Goal: Task Accomplishment & Management: Use online tool/utility

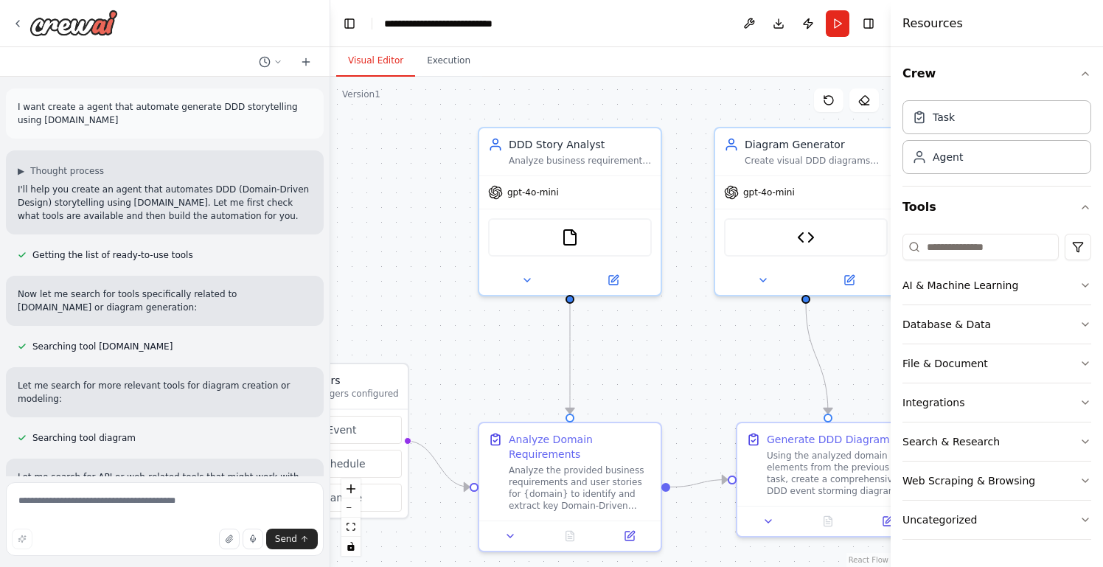
scroll to position [2302, 0]
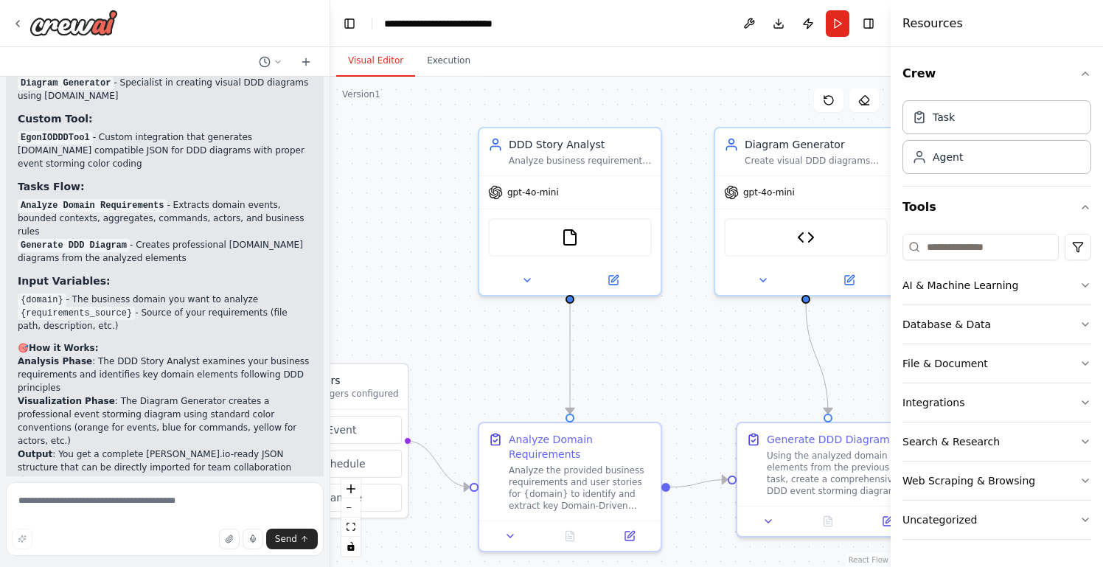
click at [433, 216] on div ".deletable-edge-delete-btn { width: 20px; height: 20px; border: 0px solid #ffff…" at bounding box center [610, 322] width 561 height 490
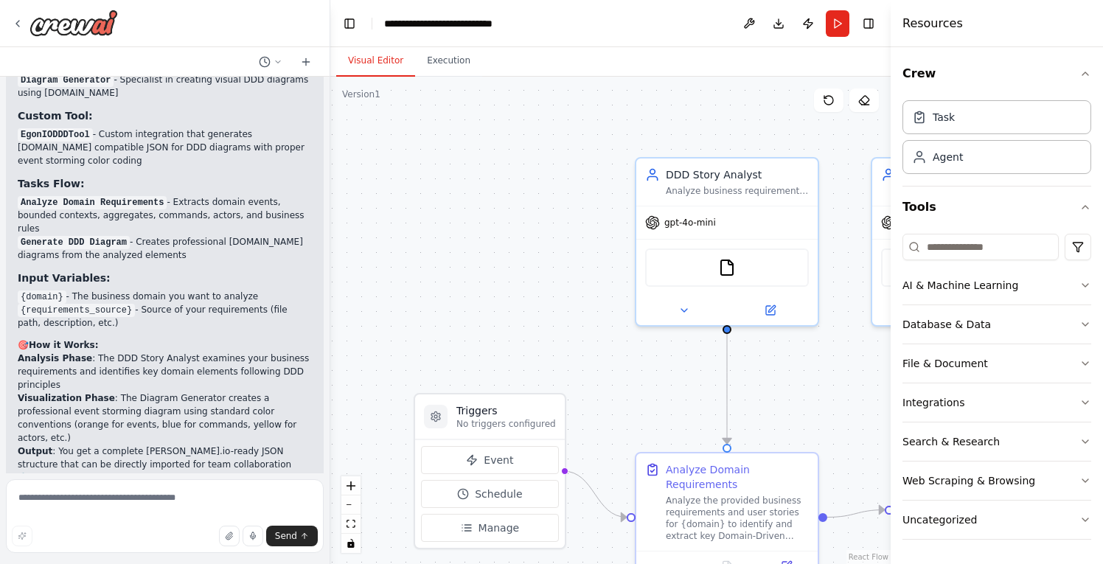
drag, startPoint x: 436, startPoint y: 153, endPoint x: 595, endPoint y: 184, distance: 162.2
click at [595, 184] on div ".deletable-edge-delete-btn { width: 20px; height: 20px; border: 0px solid #ffff…" at bounding box center [610, 321] width 561 height 488
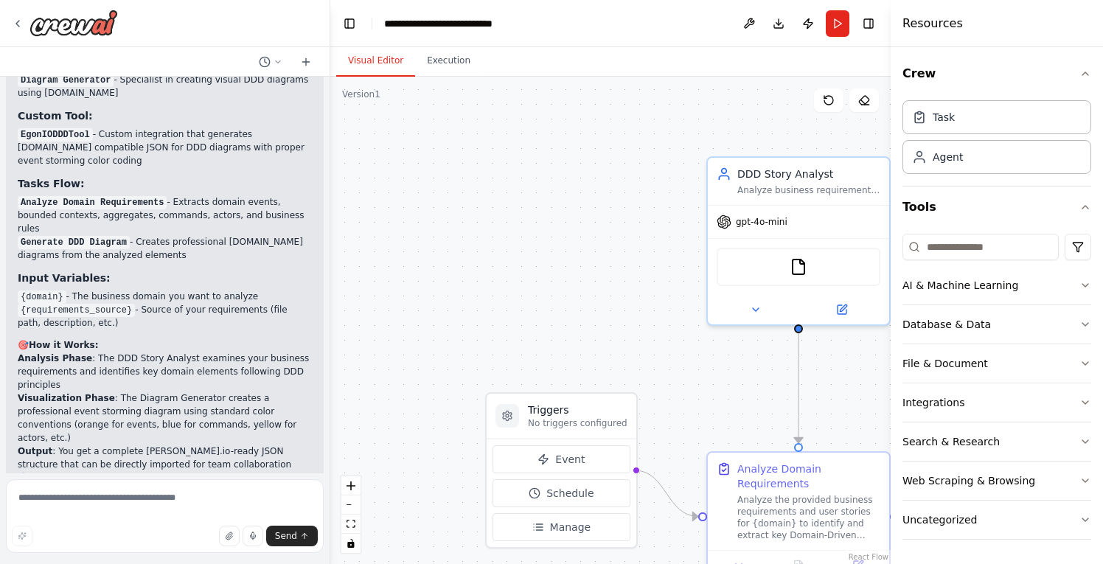
drag, startPoint x: 514, startPoint y: 199, endPoint x: 566, endPoint y: 198, distance: 51.6
click at [566, 198] on div ".deletable-edge-delete-btn { width: 20px; height: 20px; border: 0px solid #ffff…" at bounding box center [610, 321] width 561 height 488
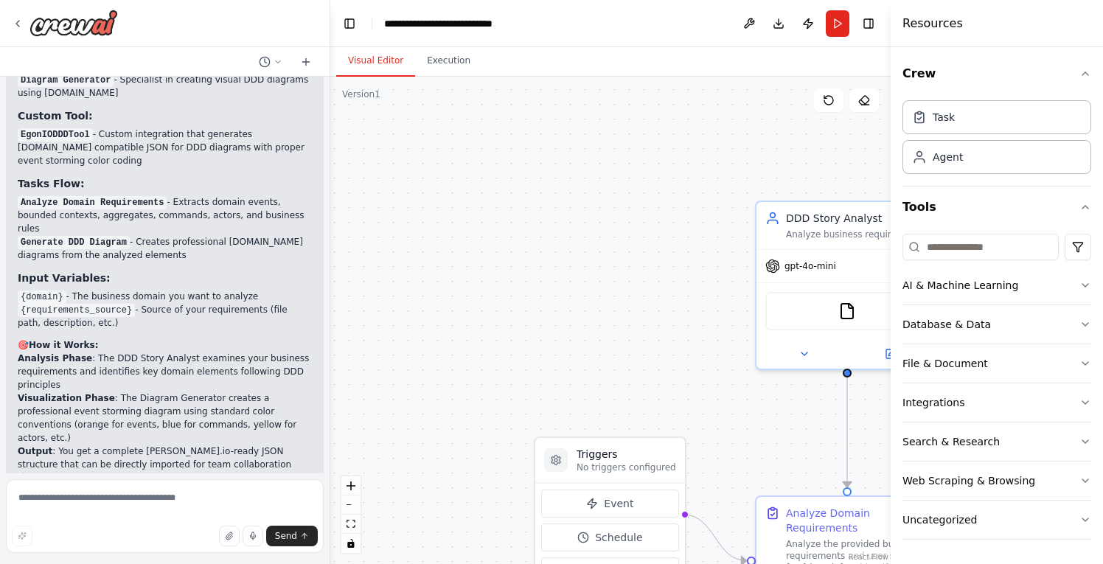
drag, startPoint x: 560, startPoint y: 223, endPoint x: 603, endPoint y: 265, distance: 60.5
click at [603, 265] on div ".deletable-edge-delete-btn { width: 20px; height: 20px; border: 0px solid #ffff…" at bounding box center [610, 321] width 561 height 488
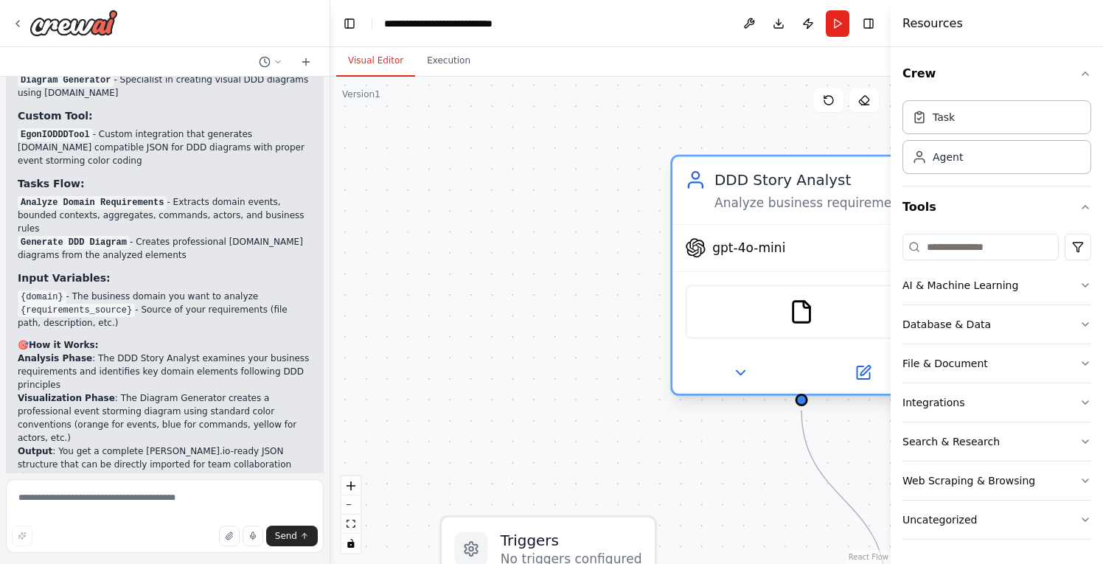
drag, startPoint x: 816, startPoint y: 225, endPoint x: 730, endPoint y: 204, distance: 88.7
click at [730, 204] on div "Analyze business requirements and user stories to extract Domain-Driven Design …" at bounding box center [817, 203] width 204 height 17
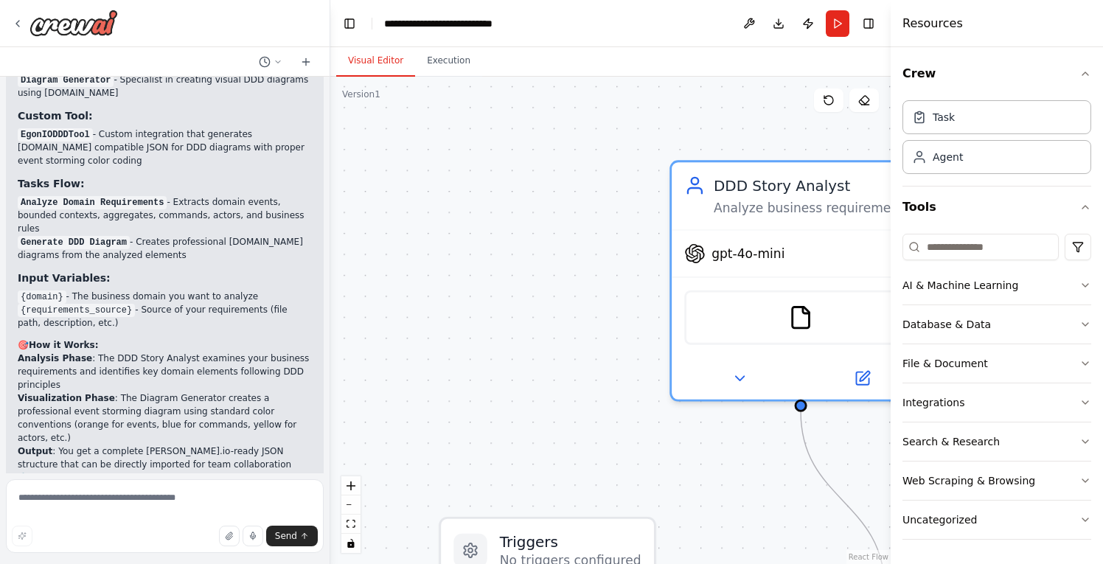
drag, startPoint x: 570, startPoint y: 329, endPoint x: 570, endPoint y: 265, distance: 64.2
click at [570, 277] on div ".deletable-edge-delete-btn { width: 20px; height: 20px; border: 0px solid #ffff…" at bounding box center [610, 321] width 561 height 488
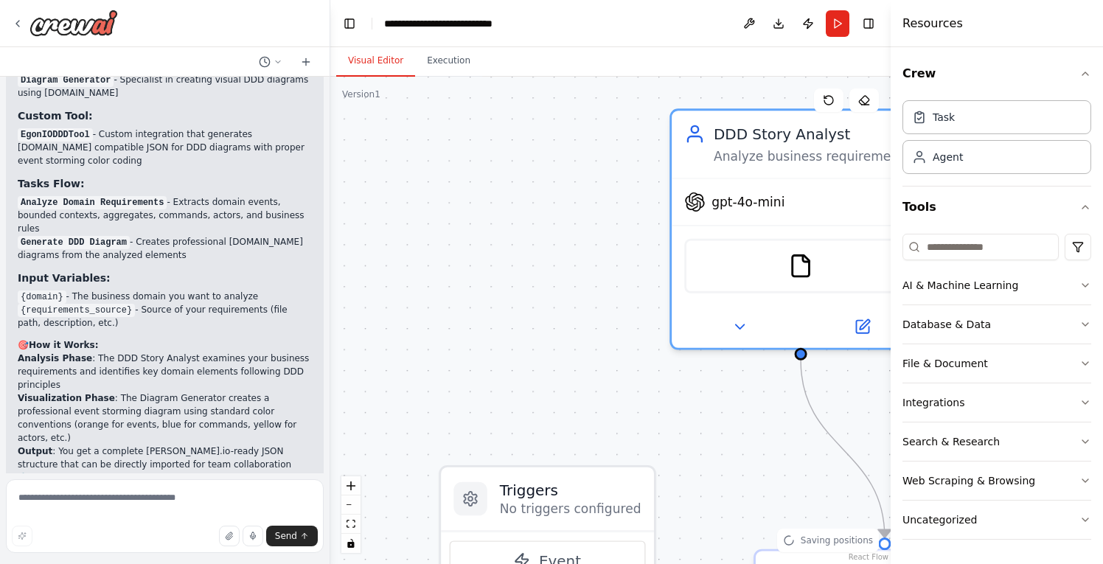
click at [566, 260] on div ".deletable-edge-delete-btn { width: 20px; height: 20px; border: 0px solid #ffff…" at bounding box center [610, 321] width 561 height 488
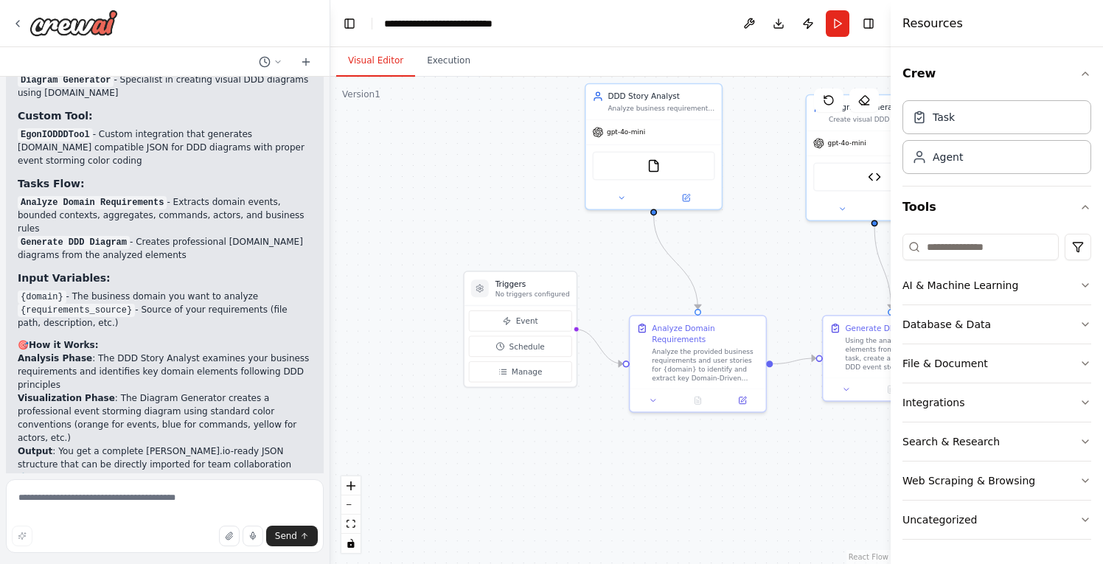
drag, startPoint x: 561, startPoint y: 272, endPoint x: 523, endPoint y: 174, distance: 105.1
click at [523, 174] on div ".deletable-edge-delete-btn { width: 20px; height: 20px; border: 0px solid #ffff…" at bounding box center [610, 321] width 561 height 488
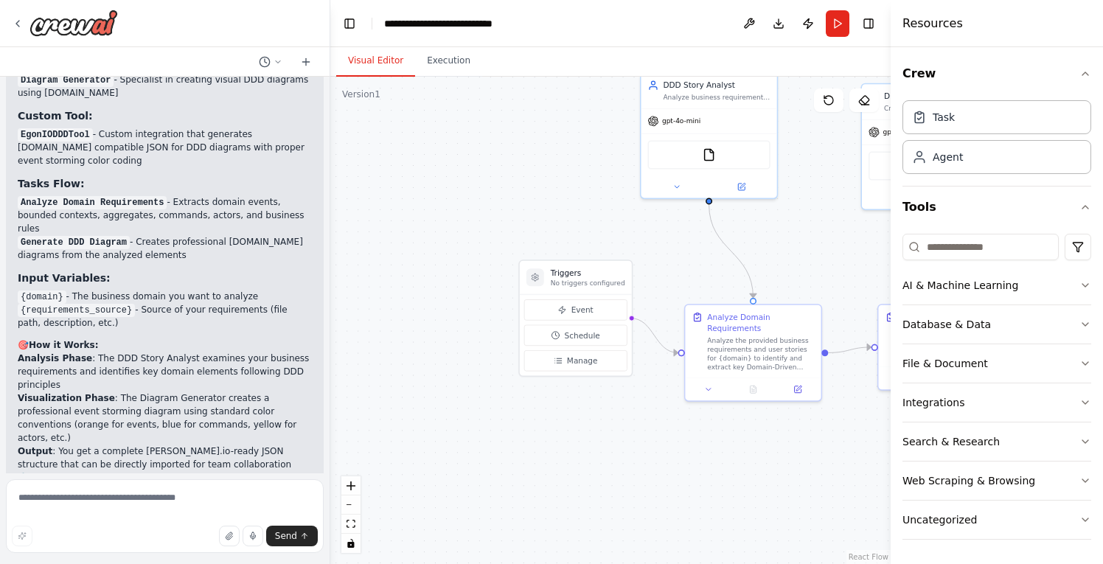
drag, startPoint x: 524, startPoint y: 197, endPoint x: 580, endPoint y: 186, distance: 56.4
click at [580, 186] on div ".deletable-edge-delete-btn { width: 20px; height: 20px; border: 0px solid #ffff…" at bounding box center [610, 321] width 561 height 488
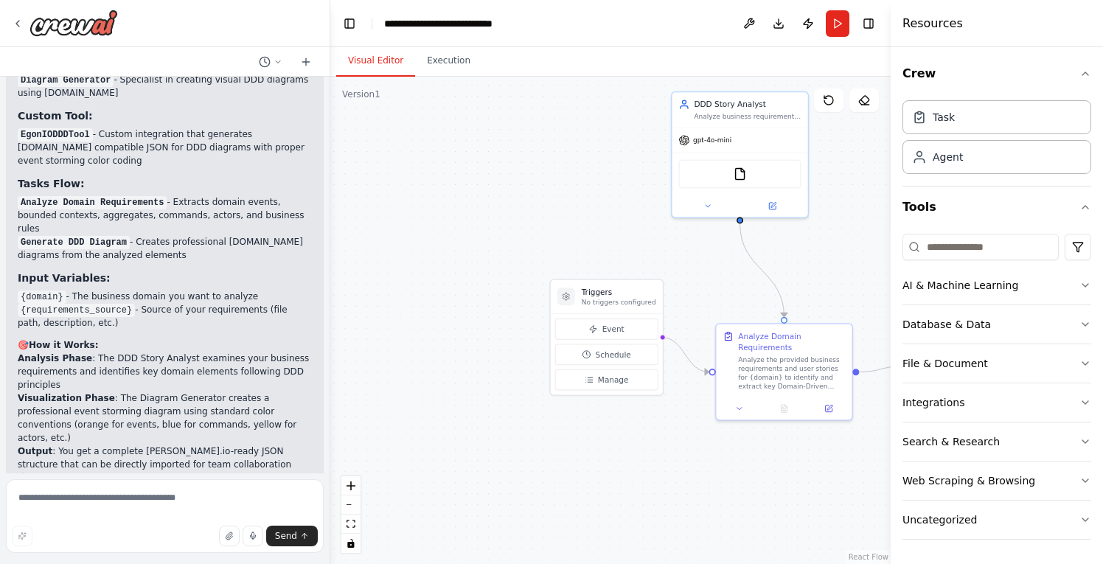
drag, startPoint x: 580, startPoint y: 198, endPoint x: 594, endPoint y: 203, distance: 15.4
click at [594, 203] on div ".deletable-edge-delete-btn { width: 20px; height: 20px; border: 0px solid #ffff…" at bounding box center [610, 321] width 561 height 488
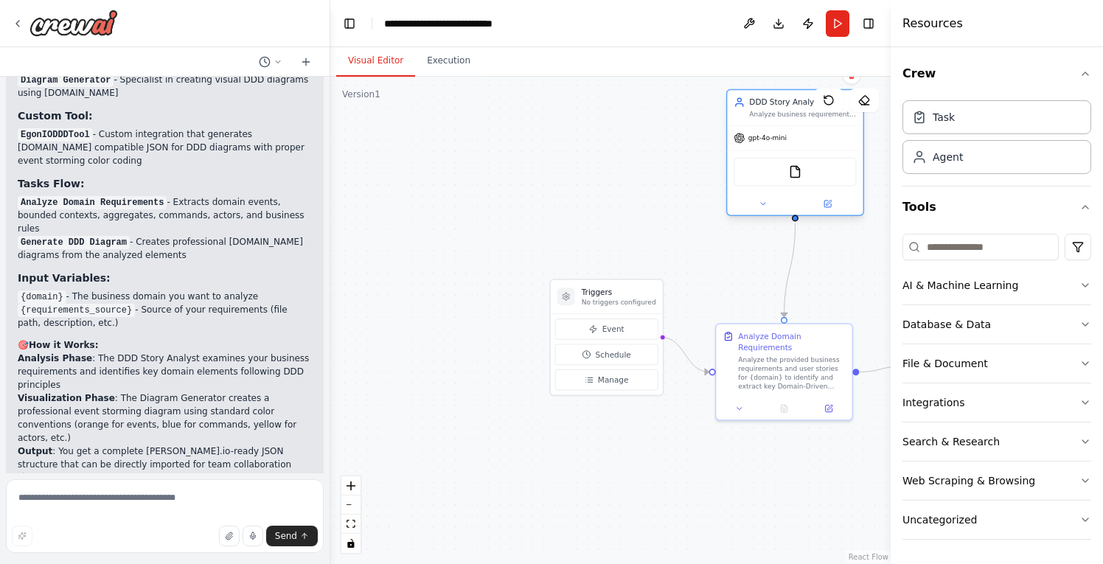
drag, startPoint x: 716, startPoint y: 112, endPoint x: 777, endPoint y: 111, distance: 61.2
click at [777, 111] on div "Analyze business requirements and user stories to extract Domain-Driven Design …" at bounding box center [802, 114] width 107 height 9
click at [559, 147] on div ".deletable-edge-delete-btn { width: 20px; height: 20px; border: 0px solid #ffff…" at bounding box center [610, 321] width 561 height 488
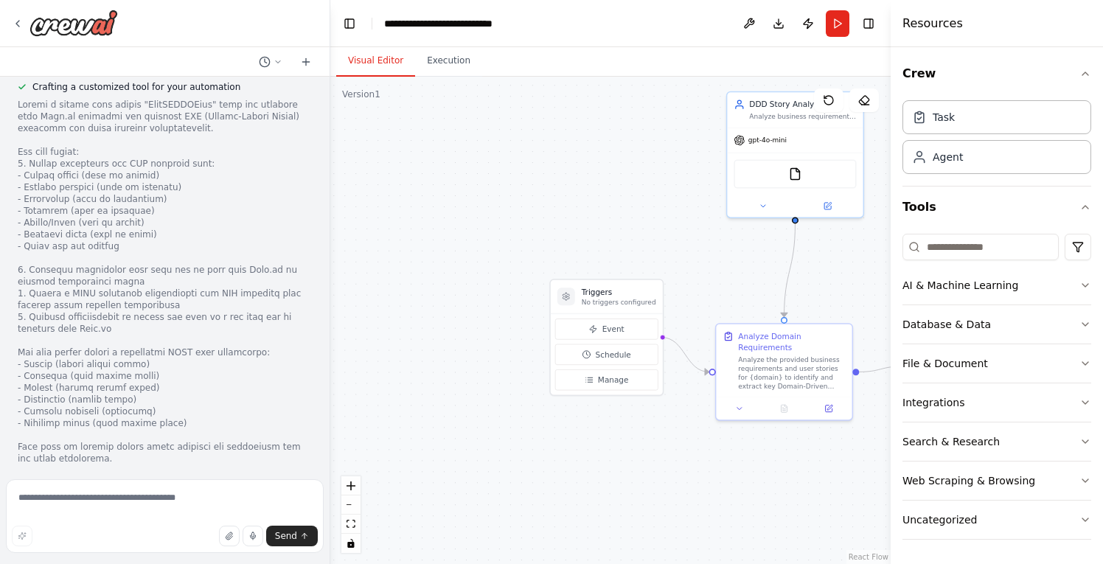
scroll to position [0, 0]
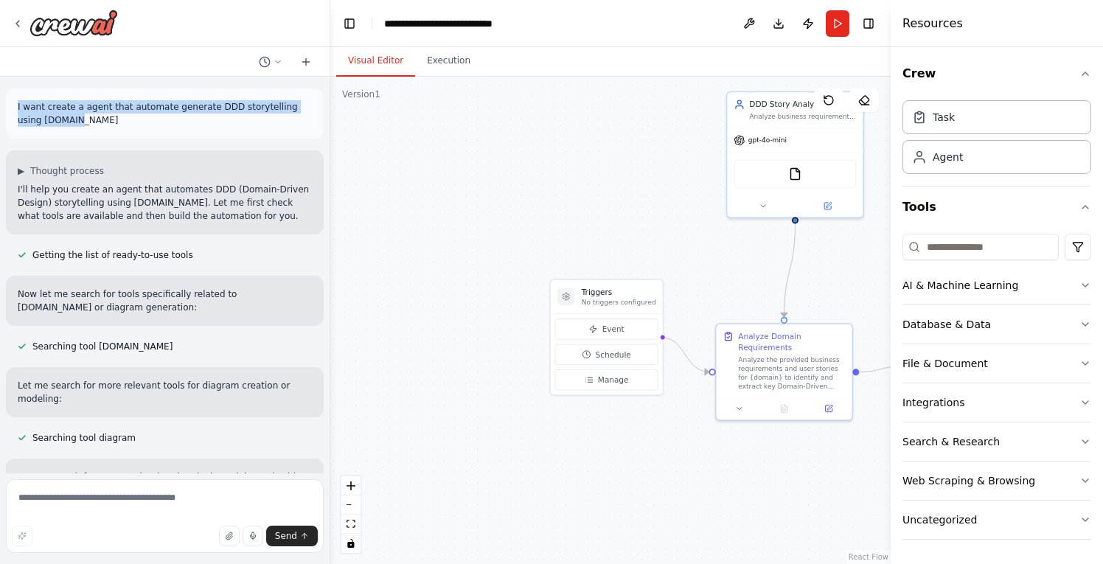
drag, startPoint x: 13, startPoint y: 110, endPoint x: 177, endPoint y: 125, distance: 164.4
click at [177, 125] on div "I want create a agent that automate generate DDD storytelling using [DOMAIN_NAM…" at bounding box center [165, 114] width 318 height 50
click at [504, 145] on div ".deletable-edge-delete-btn { width: 20px; height: 20px; border: 0px solid #ffff…" at bounding box center [610, 321] width 561 height 488
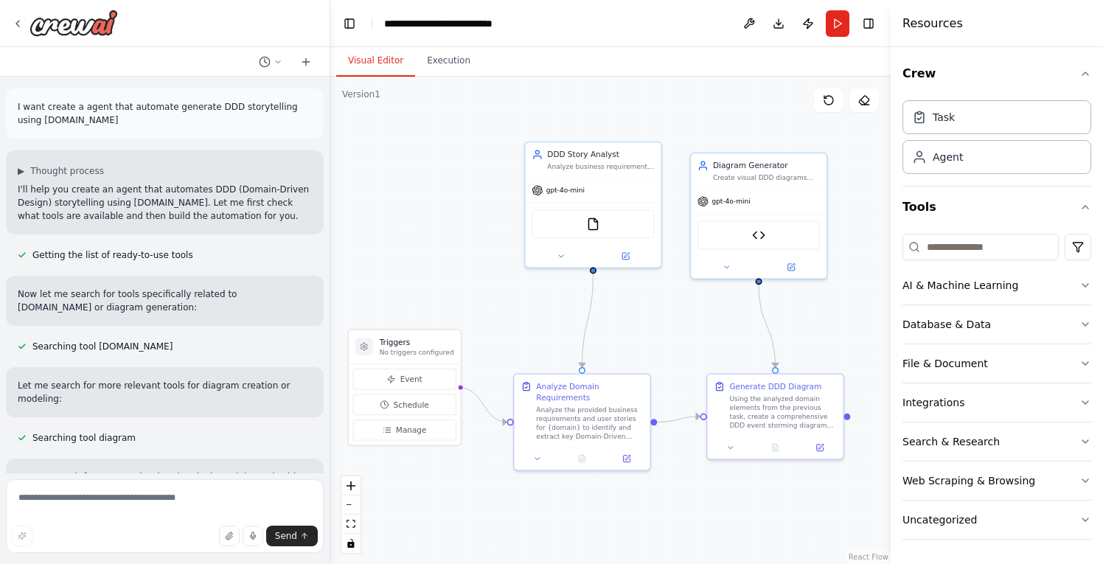
drag, startPoint x: 676, startPoint y: 188, endPoint x: 495, endPoint y: 245, distance: 189.4
click at [474, 239] on div ".deletable-edge-delete-btn { width: 20px; height: 20px; border: 0px solid #ffff…" at bounding box center [610, 321] width 561 height 488
drag, startPoint x: 749, startPoint y: 164, endPoint x: 766, endPoint y: 162, distance: 16.5
click at [766, 162] on div "Diagram Generator" at bounding box center [777, 164] width 107 height 11
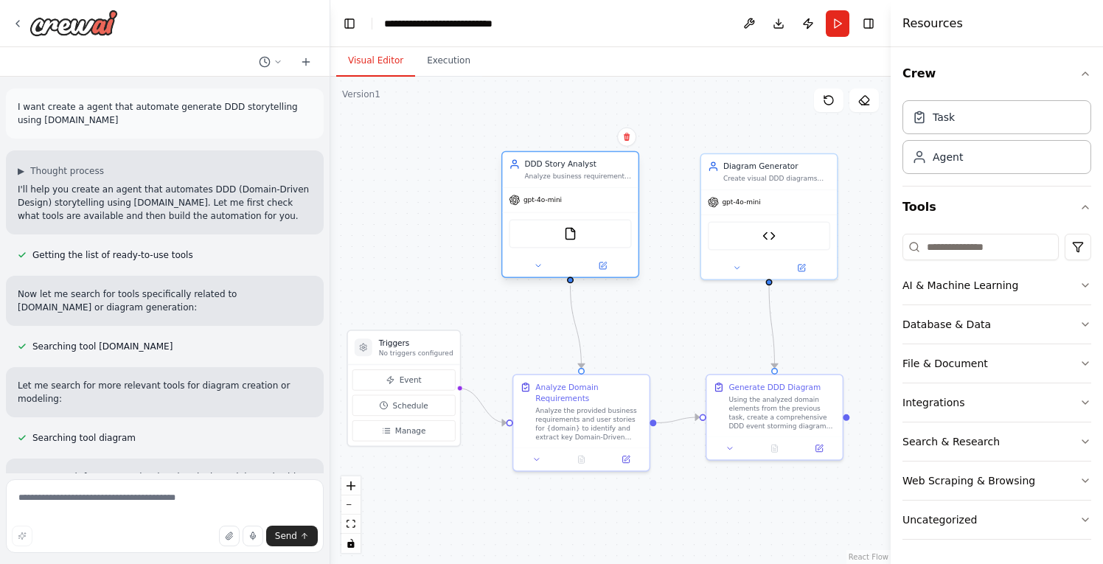
drag, startPoint x: 576, startPoint y: 152, endPoint x: 558, endPoint y: 164, distance: 21.9
click at [558, 164] on div "DDD Story Analyst" at bounding box center [577, 164] width 107 height 11
drag, startPoint x: 566, startPoint y: 163, endPoint x: 574, endPoint y: 166, distance: 7.9
click at [574, 166] on div "DDD Story Analyst" at bounding box center [588, 164] width 107 height 11
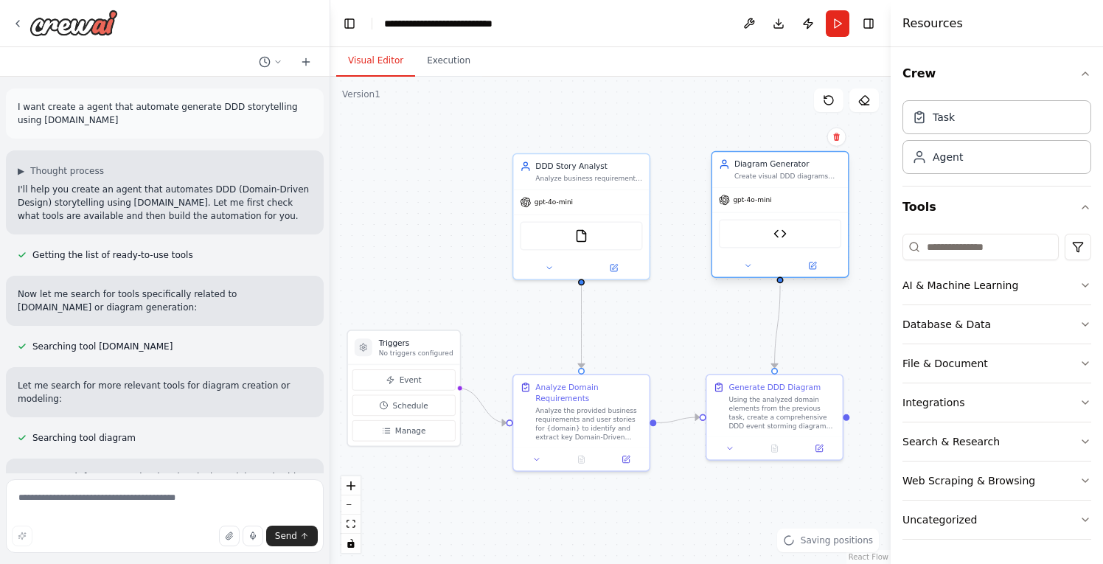
click at [748, 174] on div "Diagram Generator Create visual DDD diagrams using [DOMAIN_NAME] platform based…" at bounding box center [788, 170] width 107 height 22
click at [491, 24] on div "**********" at bounding box center [456, 23] width 144 height 15
drag, startPoint x: 493, startPoint y: 24, endPoint x: 527, endPoint y: 24, distance: 33.9
click at [527, 24] on div "**********" at bounding box center [456, 23] width 144 height 15
click at [528, 96] on div ".deletable-edge-delete-btn { width: 20px; height: 20px; border: 0px solid #ffff…" at bounding box center [610, 321] width 561 height 488
